Goal: Find specific page/section: Find specific page/section

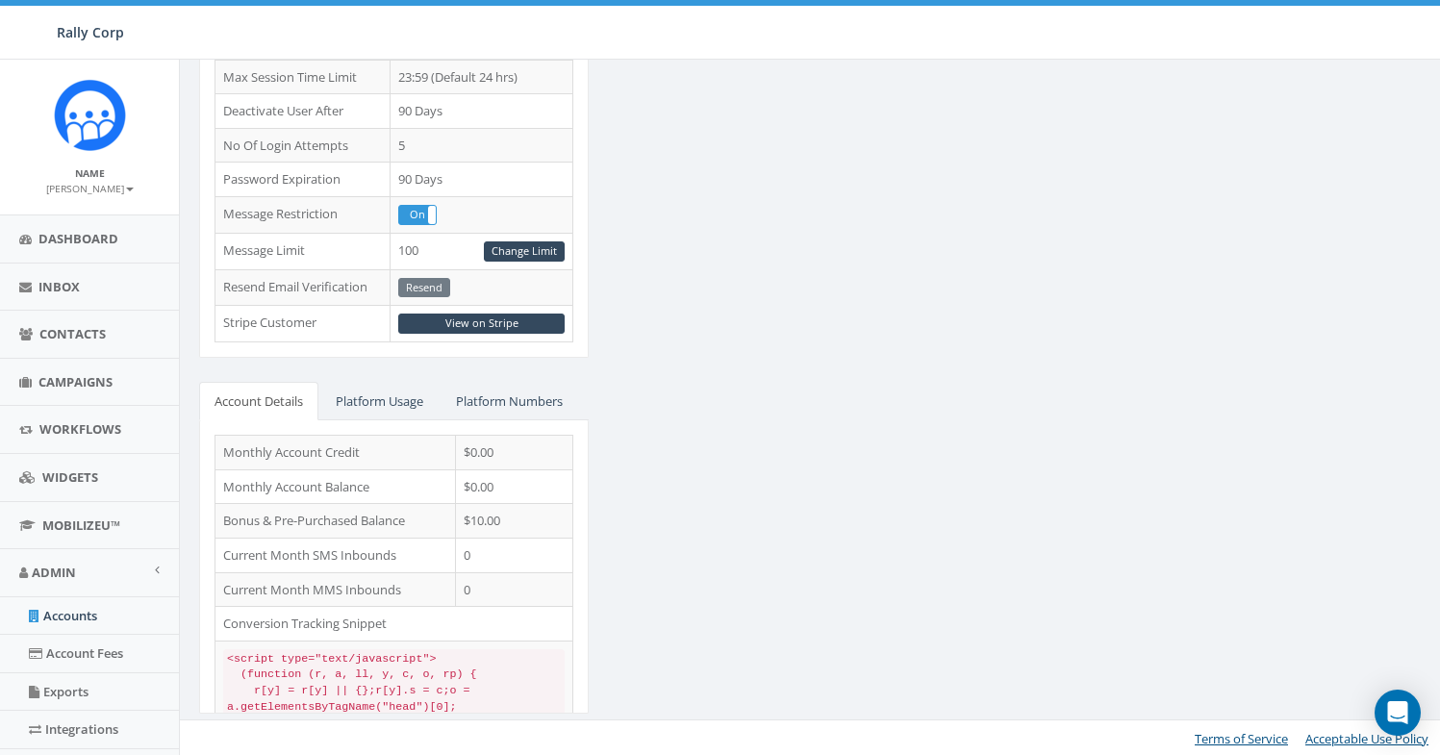
scroll to position [628, 0]
click at [530, 388] on link "Platform Numbers" at bounding box center [509, 400] width 138 height 39
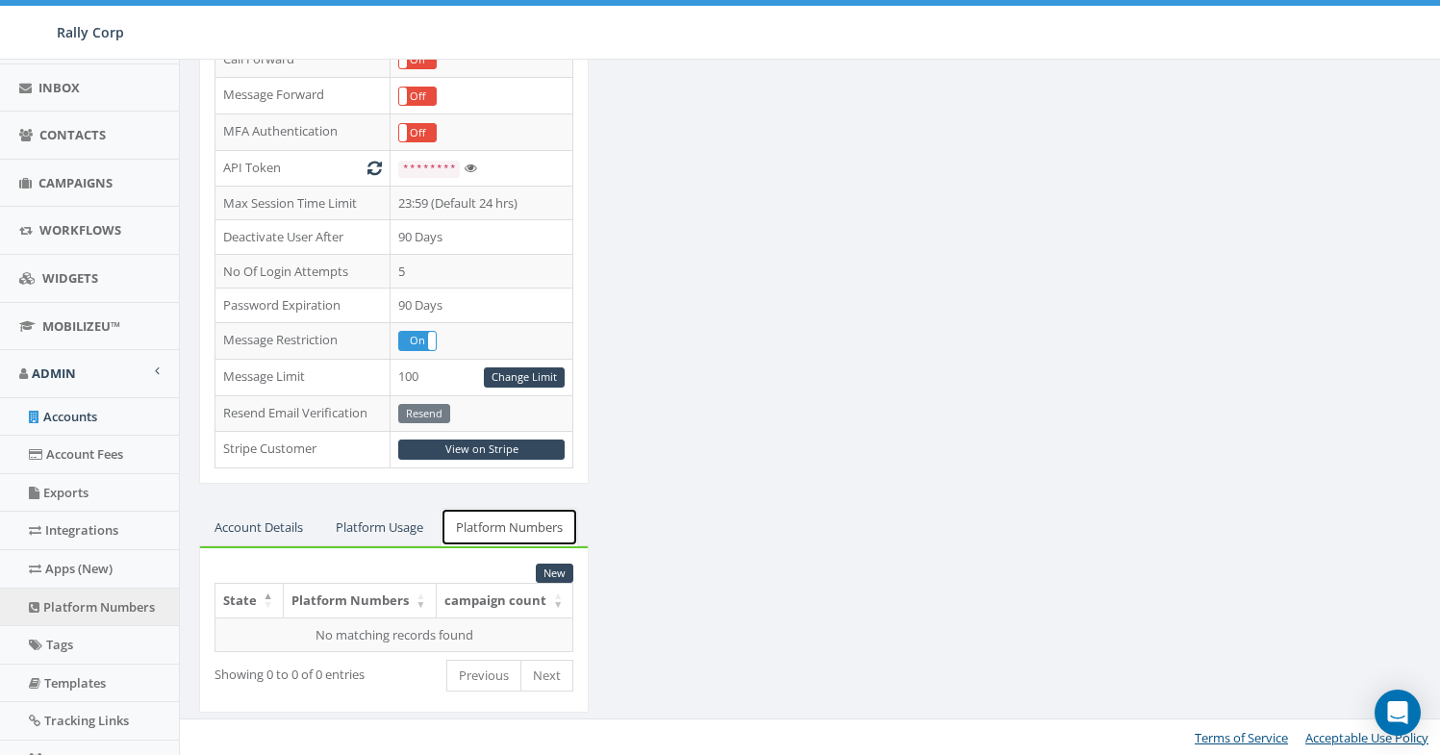
scroll to position [206, 0]
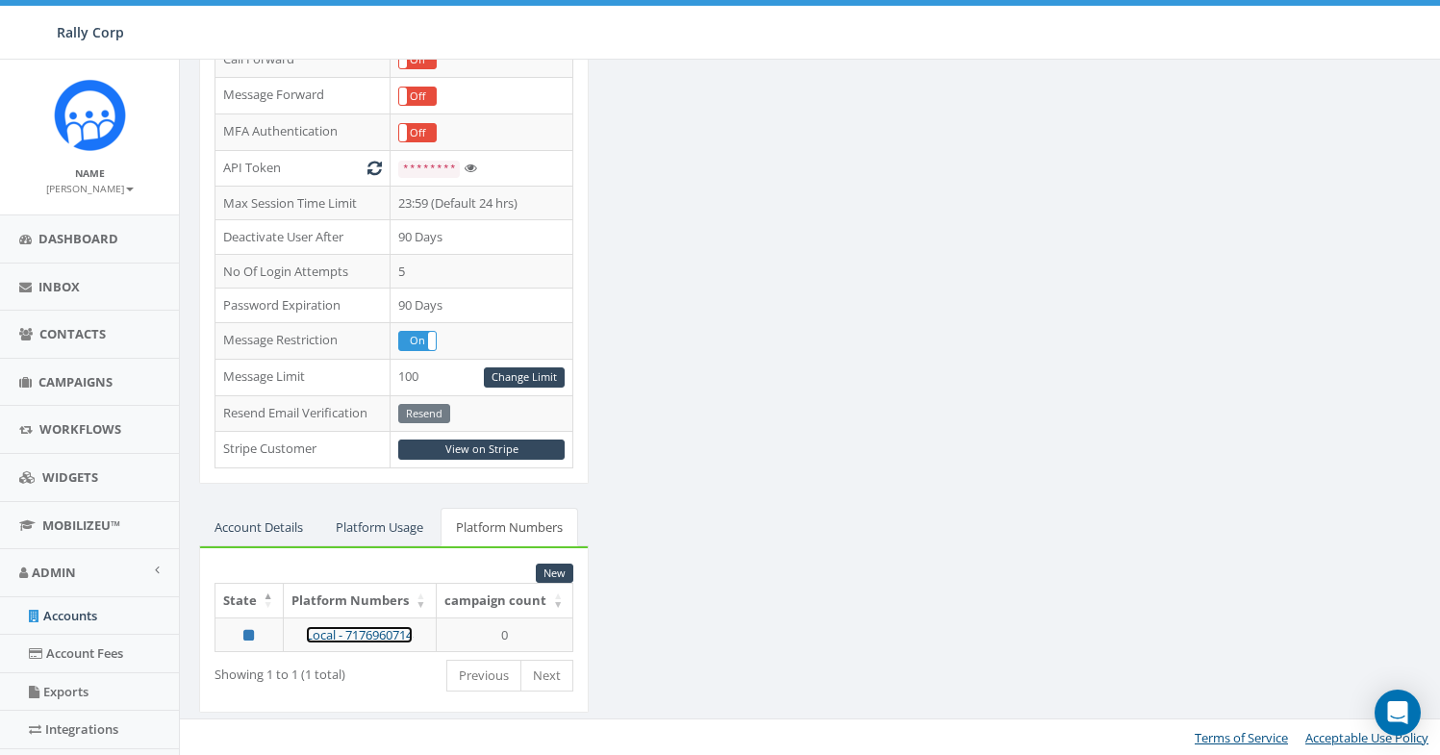
click at [365, 641] on link "Local - 7176960714" at bounding box center [359, 634] width 107 height 17
